Goal: Task Accomplishment & Management: Use online tool/utility

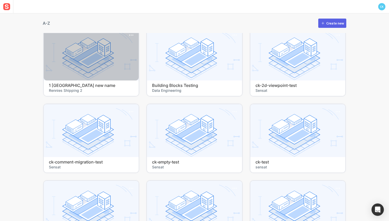
scroll to position [46, 0]
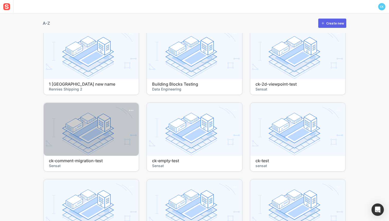
click at [107, 157] on div "ck-comment-migration-test [PERSON_NAME]" at bounding box center [91, 163] width 95 height 15
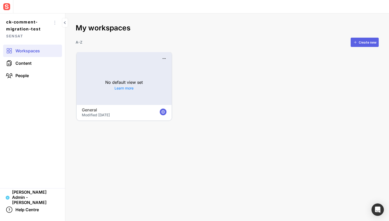
click at [374, 45] on button "Create new" at bounding box center [365, 42] width 28 height 9
click at [359, 43] on div "Create new" at bounding box center [368, 42] width 18 height 4
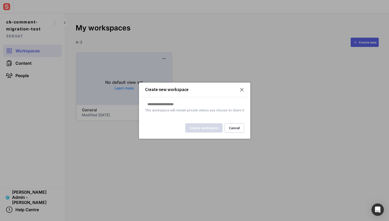
click at [240, 89] on img at bounding box center [242, 89] width 5 height 5
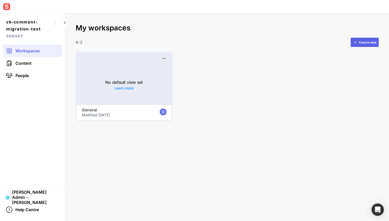
click at [203, 108] on mat-grid-list "No default view set Learn more General Modified [DATE]" at bounding box center [227, 86] width 301 height 68
click at [366, 39] on button "Create new" at bounding box center [365, 42] width 28 height 9
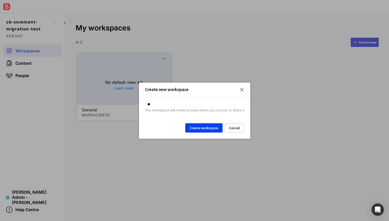
type input "**"
click at [321, 84] on div at bounding box center [194, 110] width 389 height 221
